Goal: Task Accomplishment & Management: Use online tool/utility

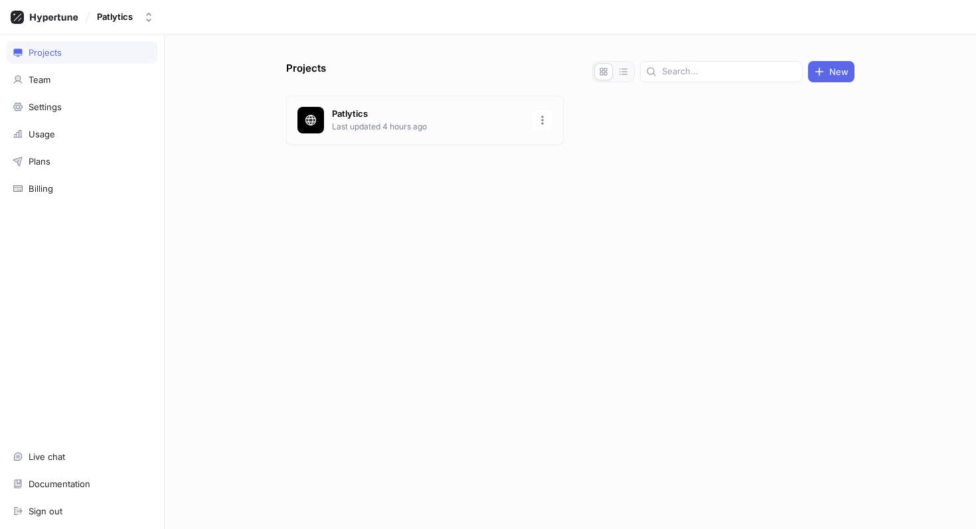
click at [387, 118] on p "Patlytics" at bounding box center [428, 114] width 193 height 13
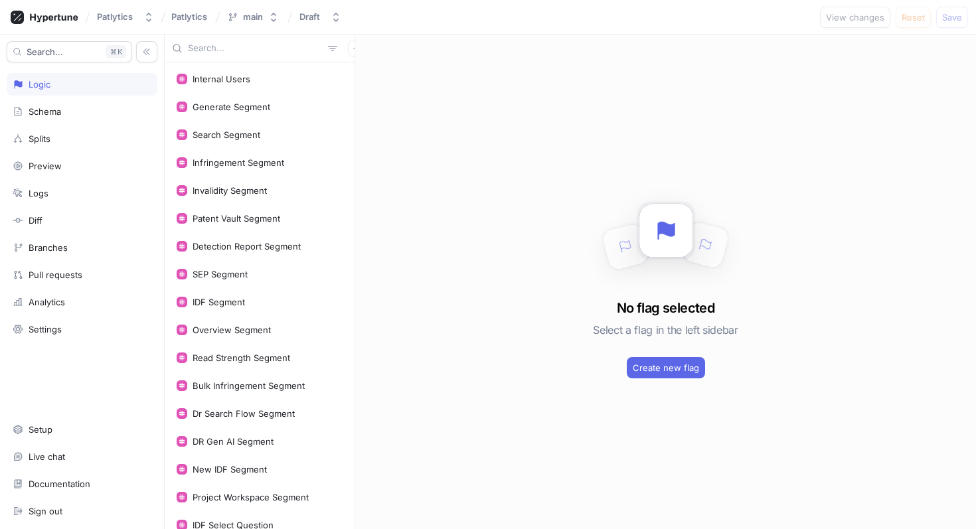
click at [212, 48] on input "text" at bounding box center [255, 48] width 135 height 13
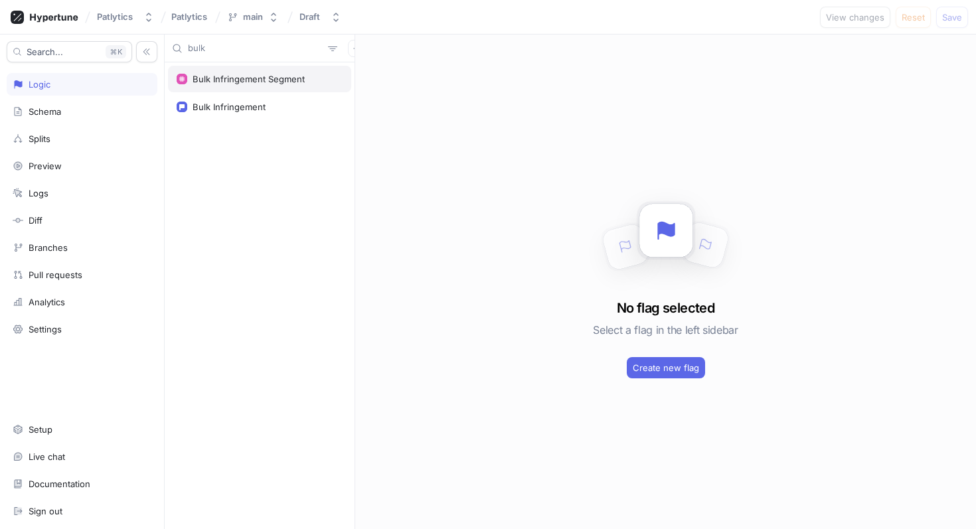
click at [218, 77] on div "Bulk Infringement Segment" at bounding box center [249, 79] width 112 height 11
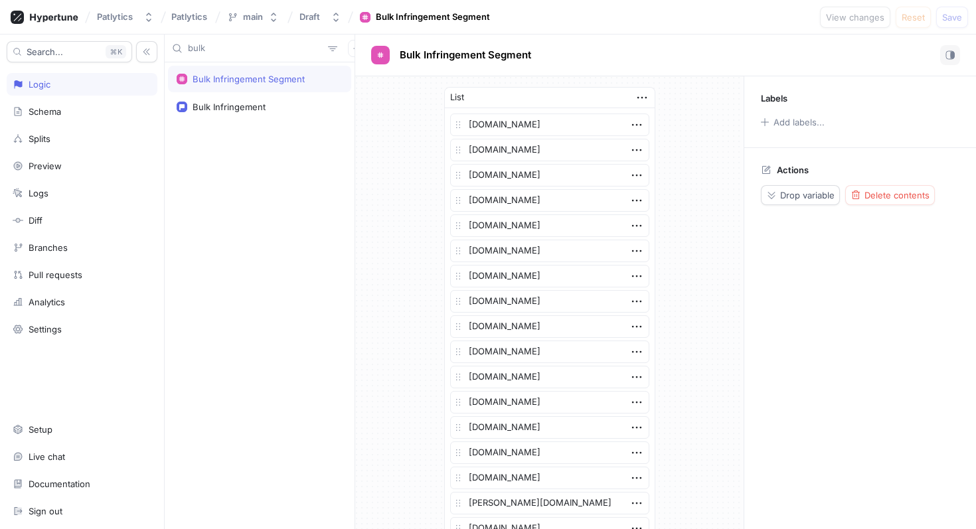
click at [230, 50] on input "bulk" at bounding box center [255, 48] width 135 height 13
type input "t"
type textarea "x"
type input "tr"
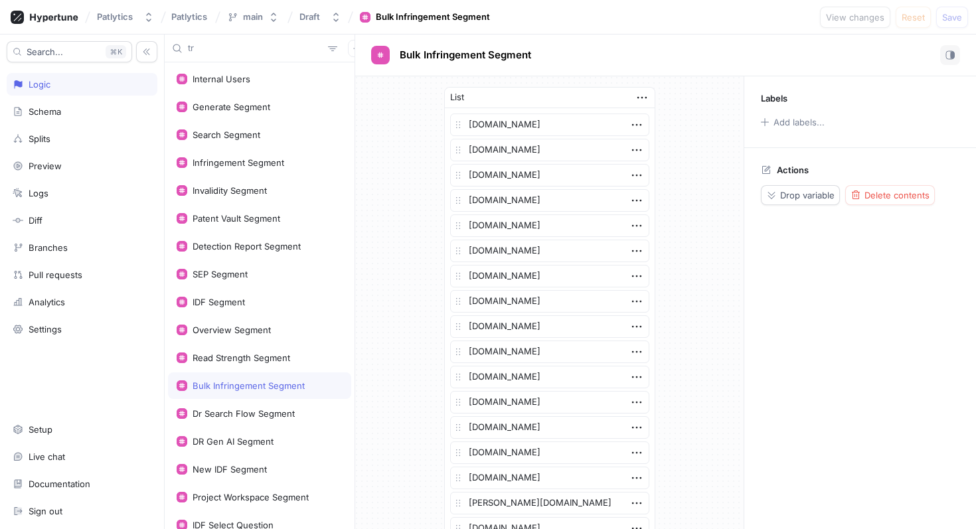
type textarea "x"
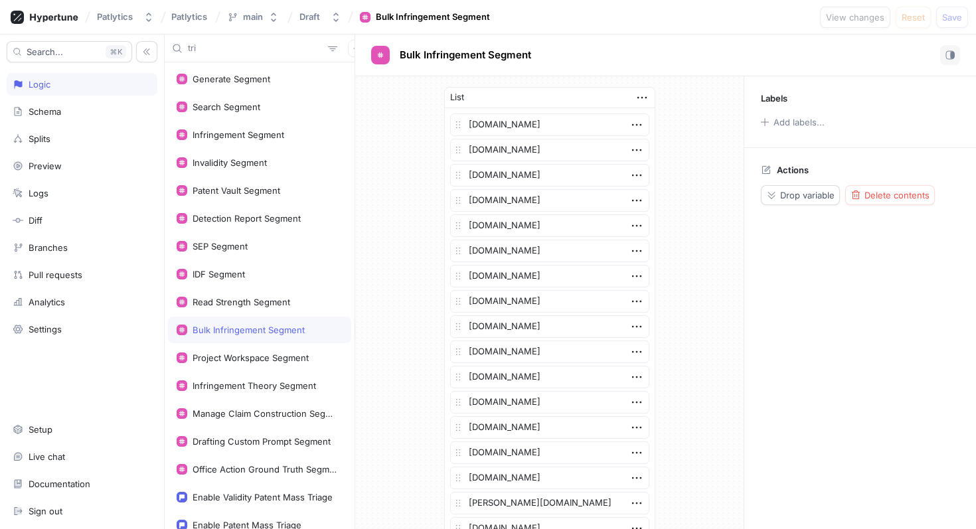
type input "tria"
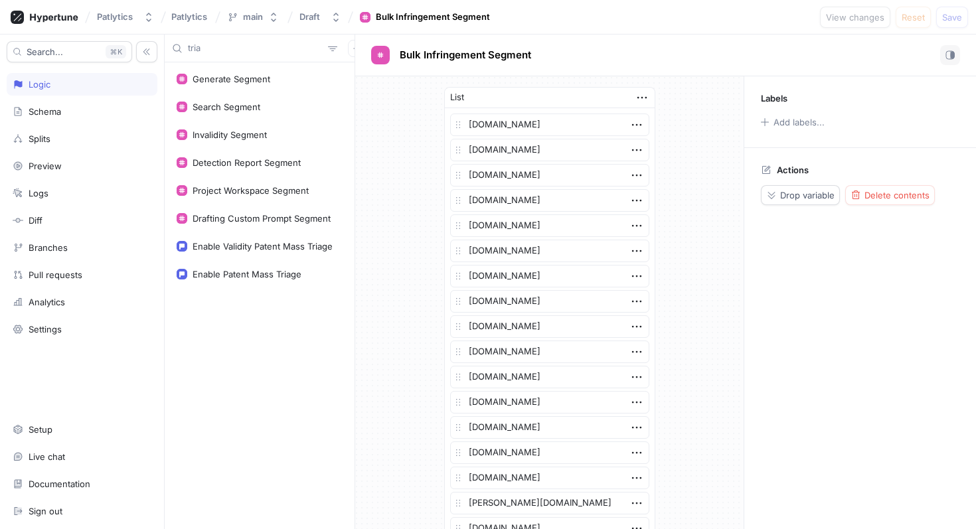
type textarea "x"
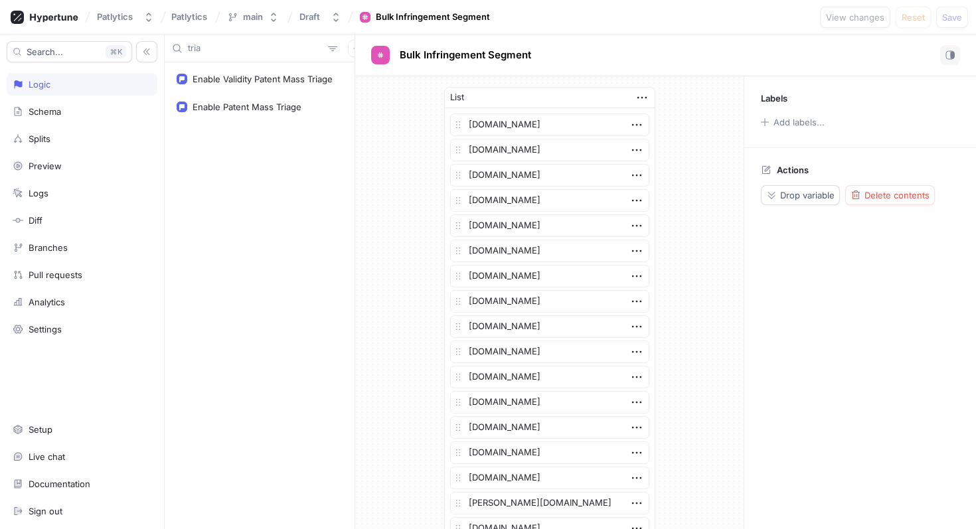
type input "tri"
type textarea "x"
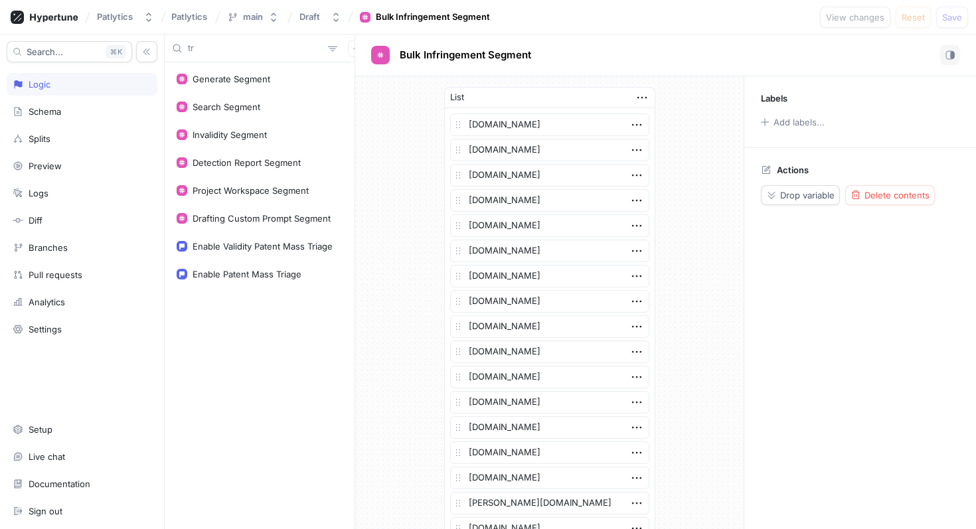
type input "t"
type textarea "x"
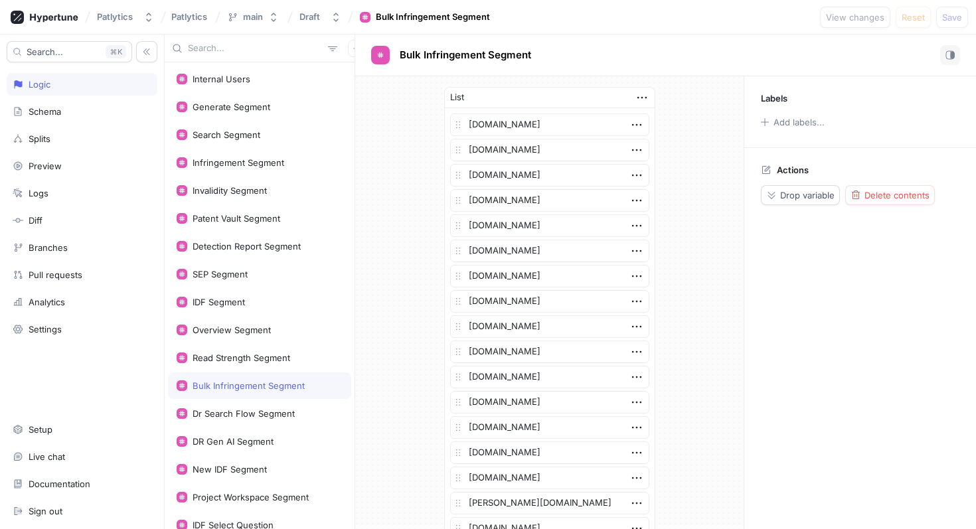
type textarea "x"
